Goal: Navigation & Orientation: Go to known website

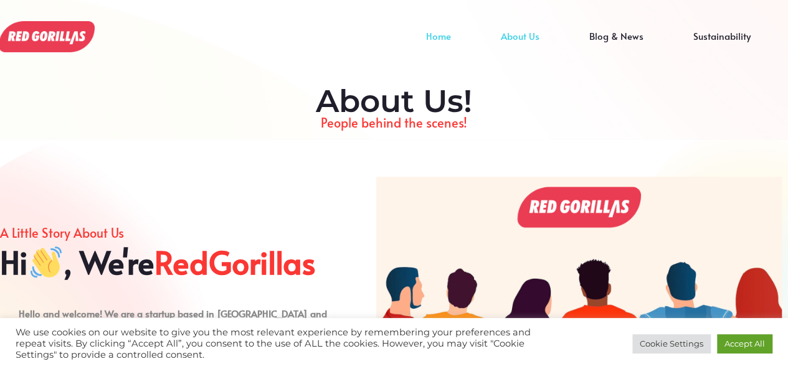
click at [452, 45] on link "Home" at bounding box center [438, 45] width 75 height 19
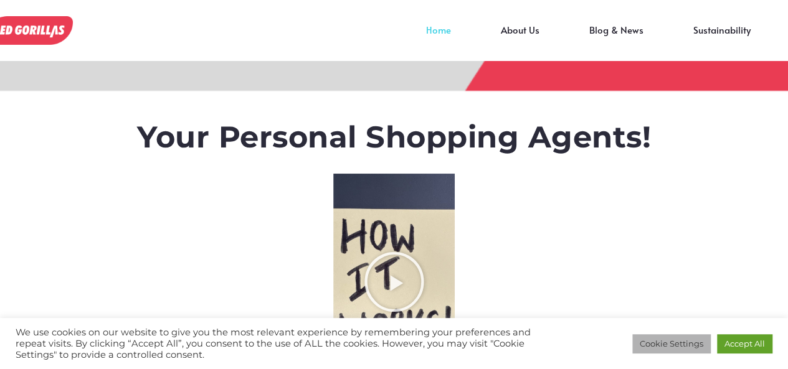
click at [710, 342] on link "Cookie Settings" at bounding box center [671, 343] width 78 height 19
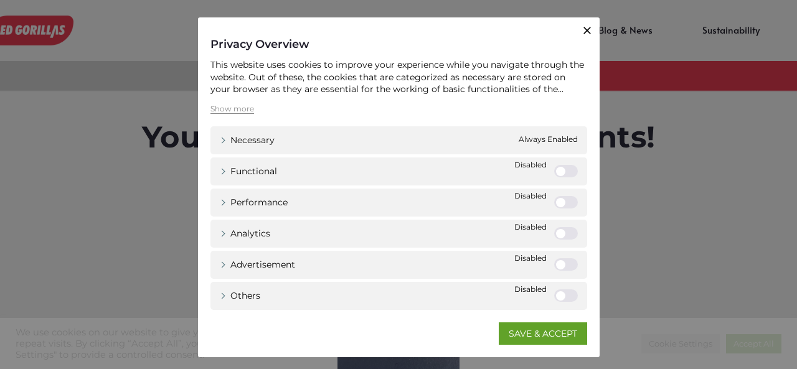
click at [567, 330] on link "SAVE & ACCEPT" at bounding box center [543, 334] width 88 height 22
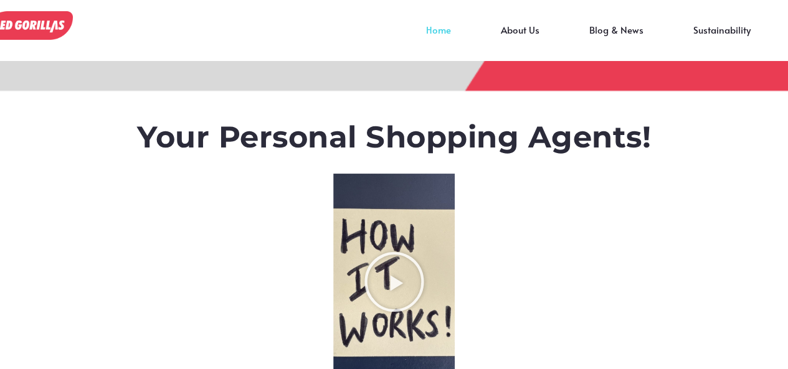
click at [37, 24] on img at bounding box center [28, 25] width 88 height 29
click at [402, 290] on icon "Play Video about RedGorillas How it Works" at bounding box center [393, 282] width 62 height 62
